Goal: Transaction & Acquisition: Download file/media

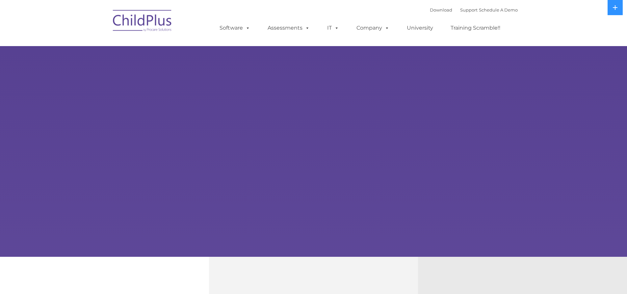
select select "MEDIUM"
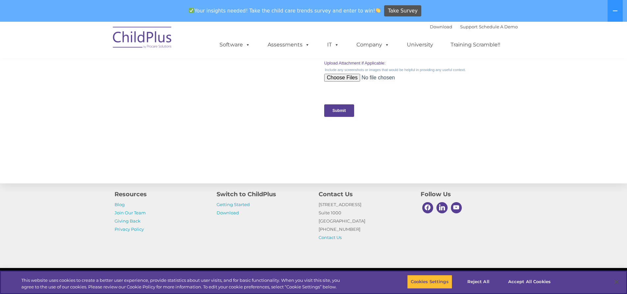
scroll to position [667, 0]
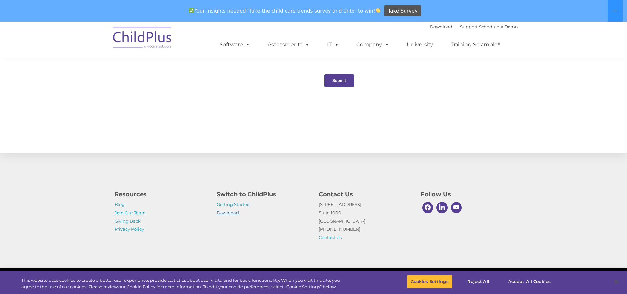
click at [227, 212] on link "Download" at bounding box center [228, 212] width 22 height 5
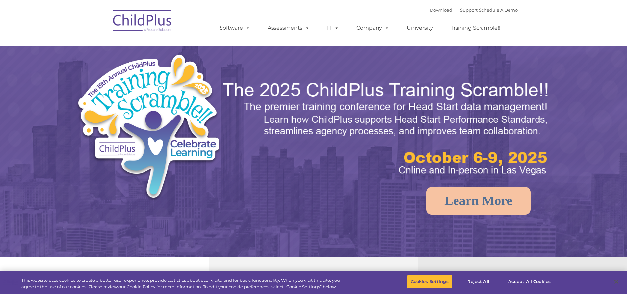
select select "MEDIUM"
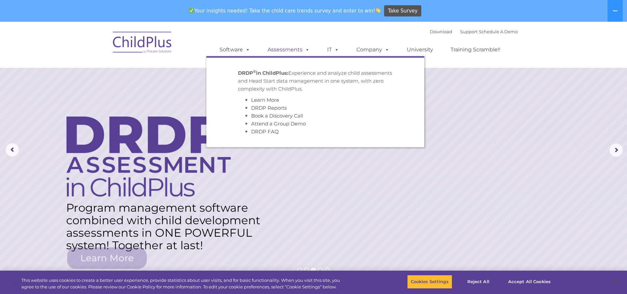
click at [274, 49] on link "Assessments" at bounding box center [288, 49] width 55 height 13
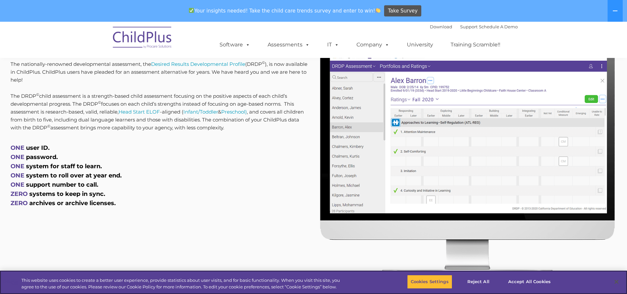
scroll to position [305, 0]
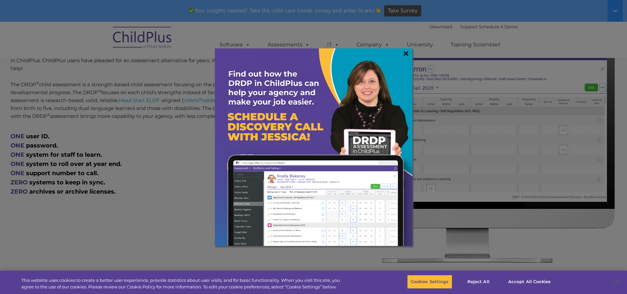
click at [405, 52] on link "×" at bounding box center [406, 53] width 8 height 7
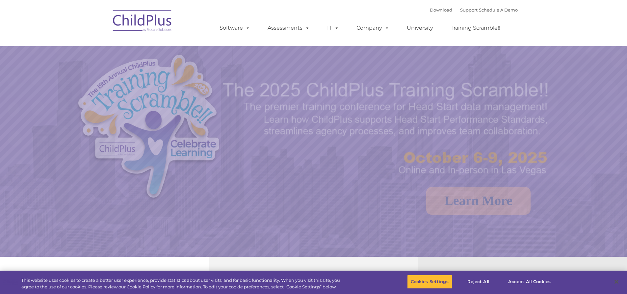
select select "MEDIUM"
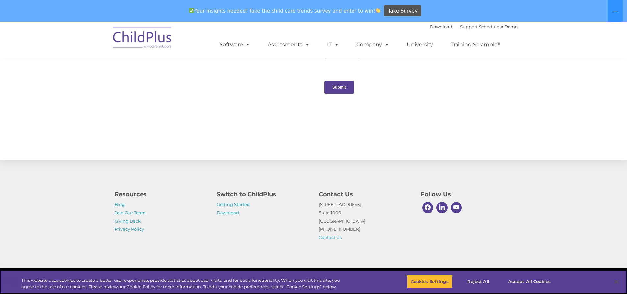
scroll to position [667, 0]
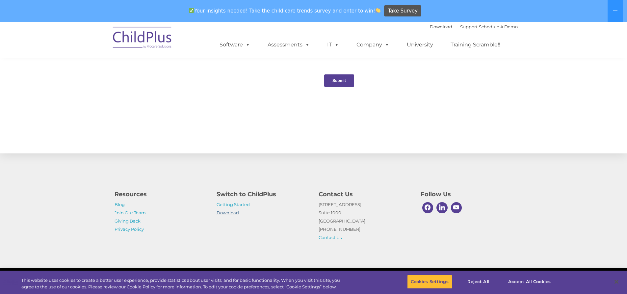
click at [231, 213] on link "Download" at bounding box center [228, 212] width 22 height 5
